Goal: Navigation & Orientation: Find specific page/section

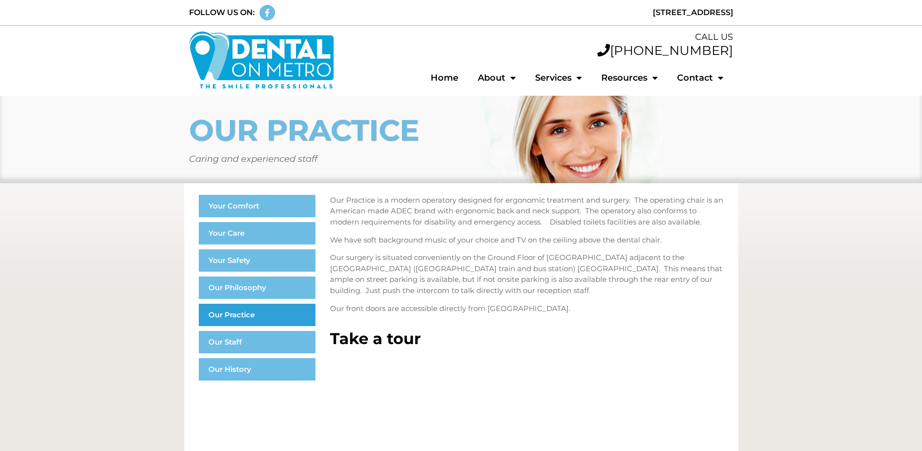
click at [242, 313] on link "Our Practice" at bounding box center [257, 315] width 117 height 22
click at [234, 329] on ul "Your Comfort Your Care Your Safety Our Philosophy Our Practice Our Staff Our Hi…" at bounding box center [257, 288] width 117 height 186
click at [229, 335] on link "Our Staff" at bounding box center [257, 342] width 117 height 22
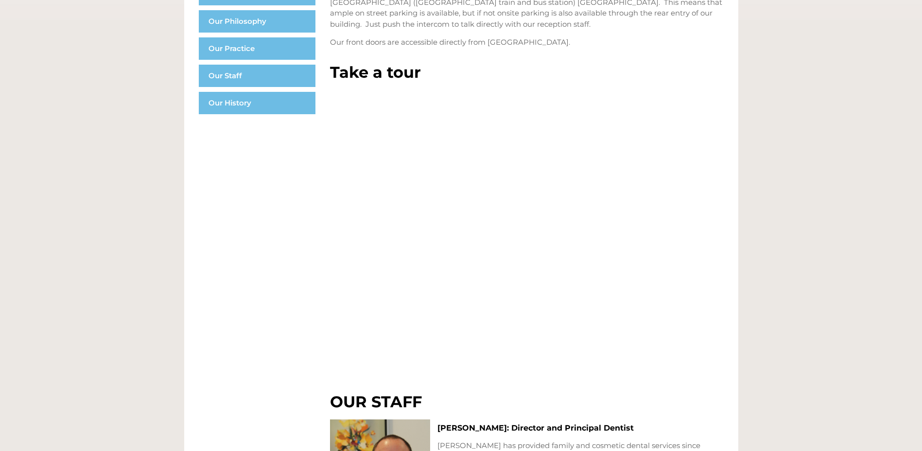
scroll to position [272, 0]
